Goal: Information Seeking & Learning: Learn about a topic

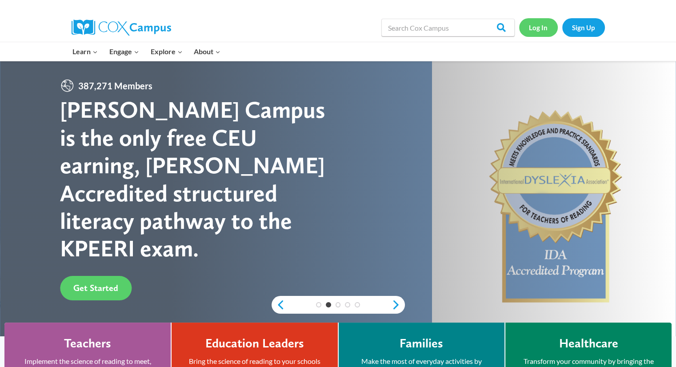
click at [528, 26] on link "Log In" at bounding box center [538, 27] width 39 height 18
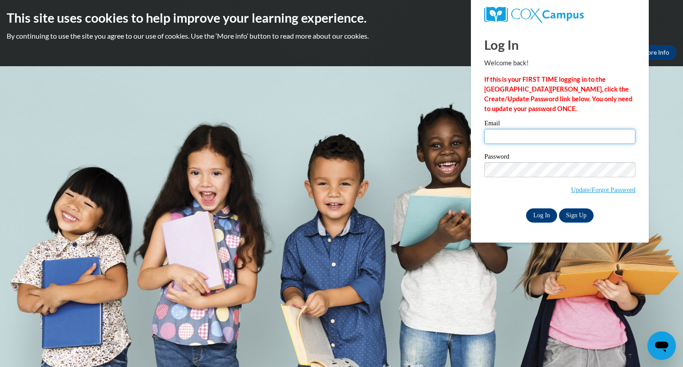
type input "christina.bloomfield@bcesc.org"
click at [541, 214] on input "Log In" at bounding box center [541, 215] width 31 height 14
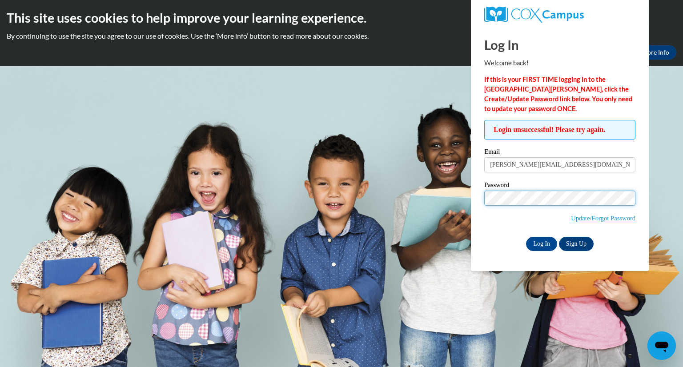
click at [466, 203] on body "This site uses cookies to help improve your learning experience. By continuing …" at bounding box center [341, 183] width 683 height 367
click at [459, 307] on body "This site uses cookies to help improve your learning experience. By continuing …" at bounding box center [341, 183] width 683 height 367
click at [539, 244] on input "Log In" at bounding box center [541, 244] width 31 height 14
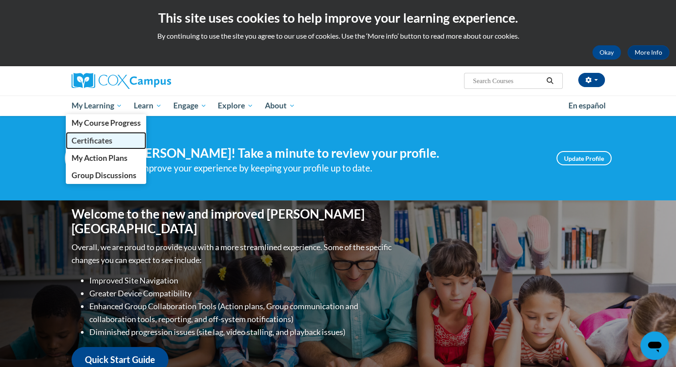
click at [99, 137] on span "Certificates" at bounding box center [91, 140] width 41 height 9
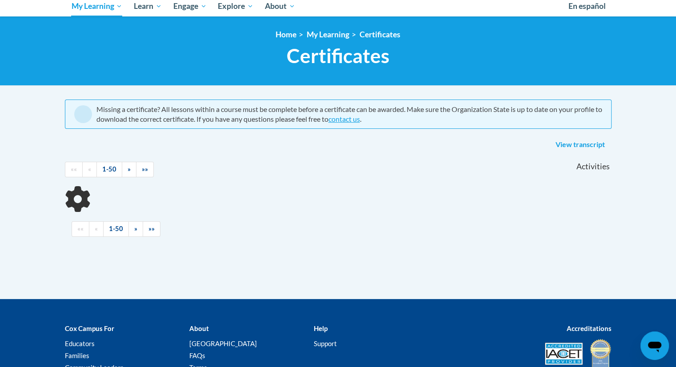
scroll to position [103, 0]
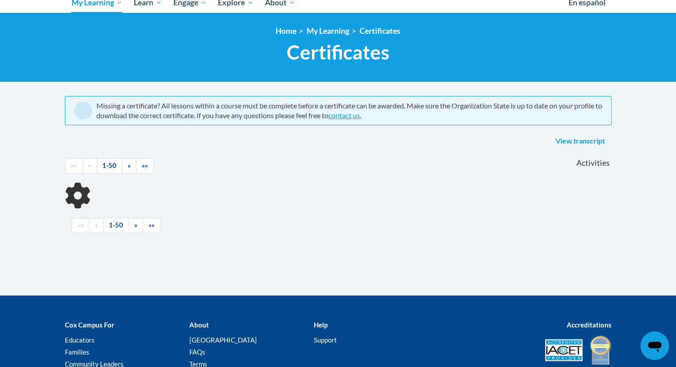
drag, startPoint x: 680, startPoint y: 92, endPoint x: 681, endPoint y: 159, distance: 66.7
click at [676, 159] on html "This site uses cookies to help improve your learning experience. By continuing …" at bounding box center [338, 80] width 676 height 367
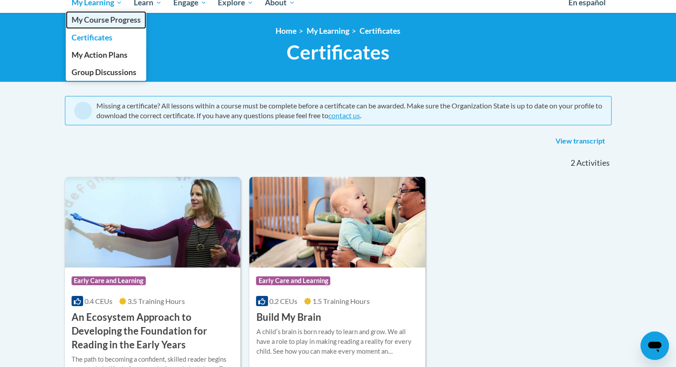
click at [112, 22] on span "My Course Progress" at bounding box center [105, 19] width 69 height 9
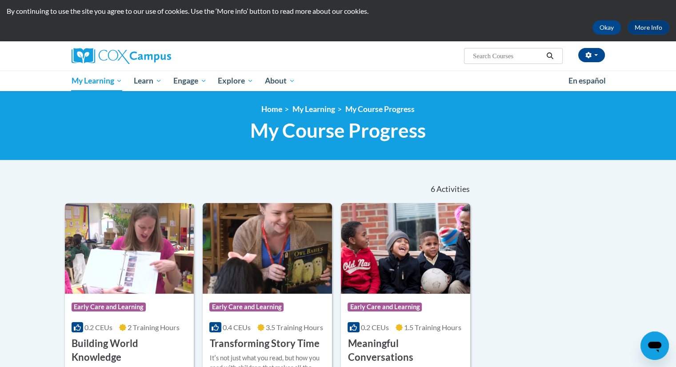
scroll to position [22, 0]
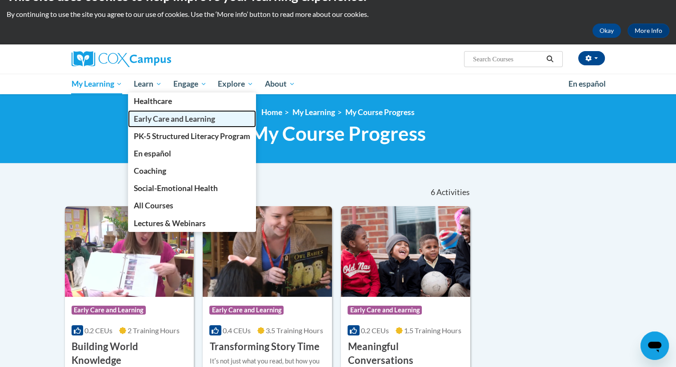
click at [149, 120] on span "Early Care and Learning" at bounding box center [174, 118] width 81 height 9
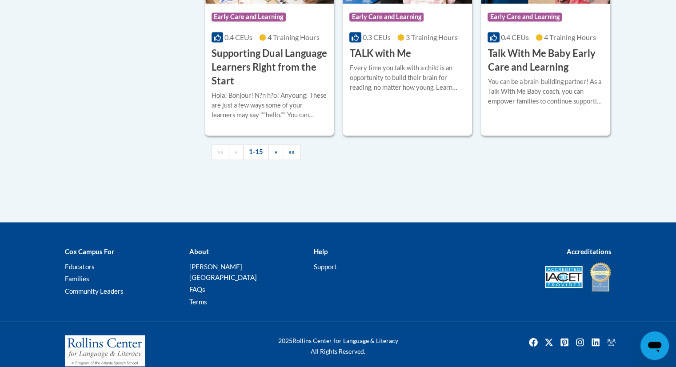
scroll to position [1399, 0]
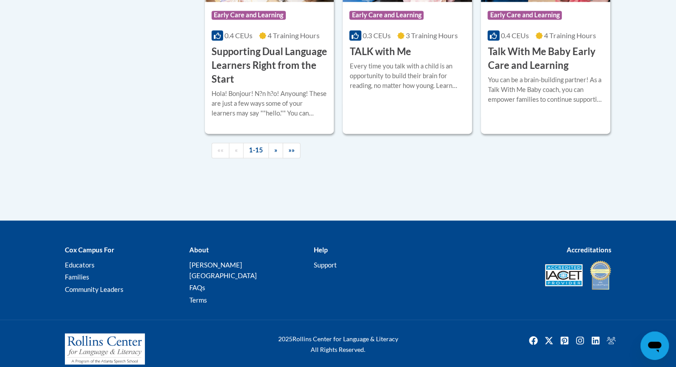
drag, startPoint x: 677, startPoint y: 67, endPoint x: 682, endPoint y: 343, distance: 276.0
click at [270, 158] on link "»" at bounding box center [275, 151] width 15 height 16
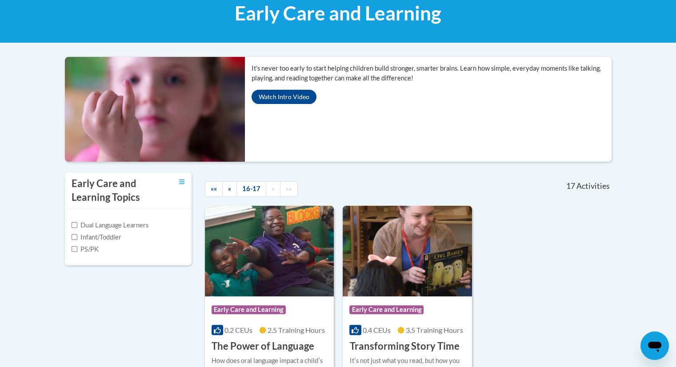
scroll to position [0, 0]
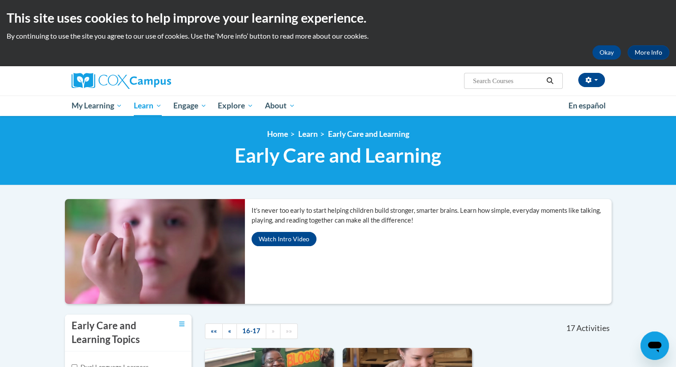
click at [489, 80] on input "Search..." at bounding box center [507, 81] width 71 height 11
type input "early learning content standards"
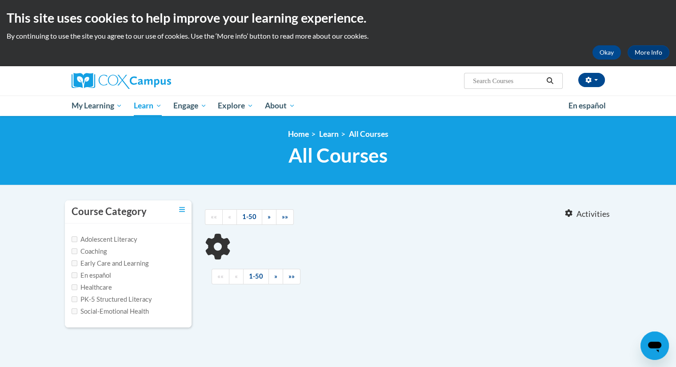
type input "early learning content standards"
